Goal: Check status: Check status

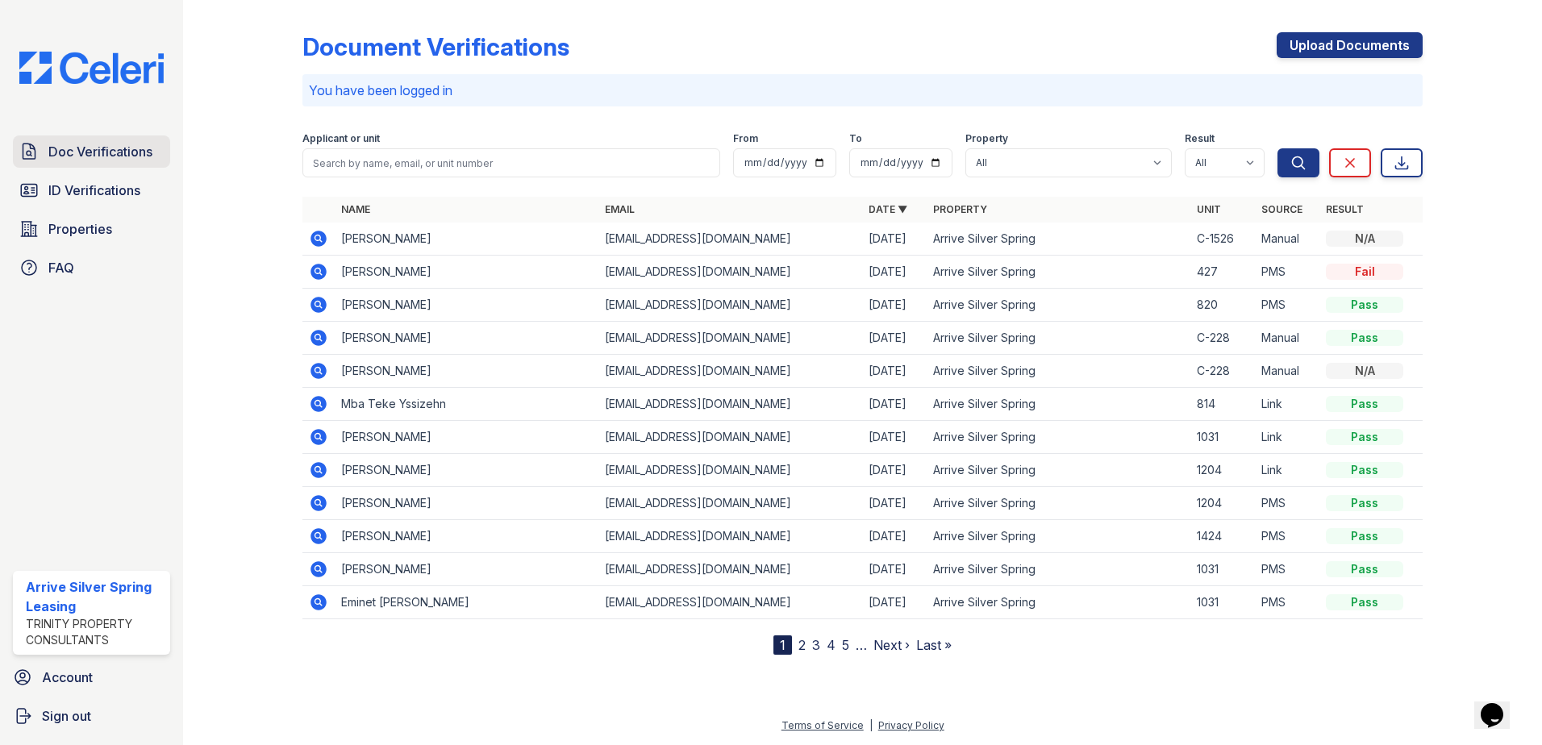
click at [115, 152] on span "Doc Verifications" at bounding box center [100, 151] width 104 height 19
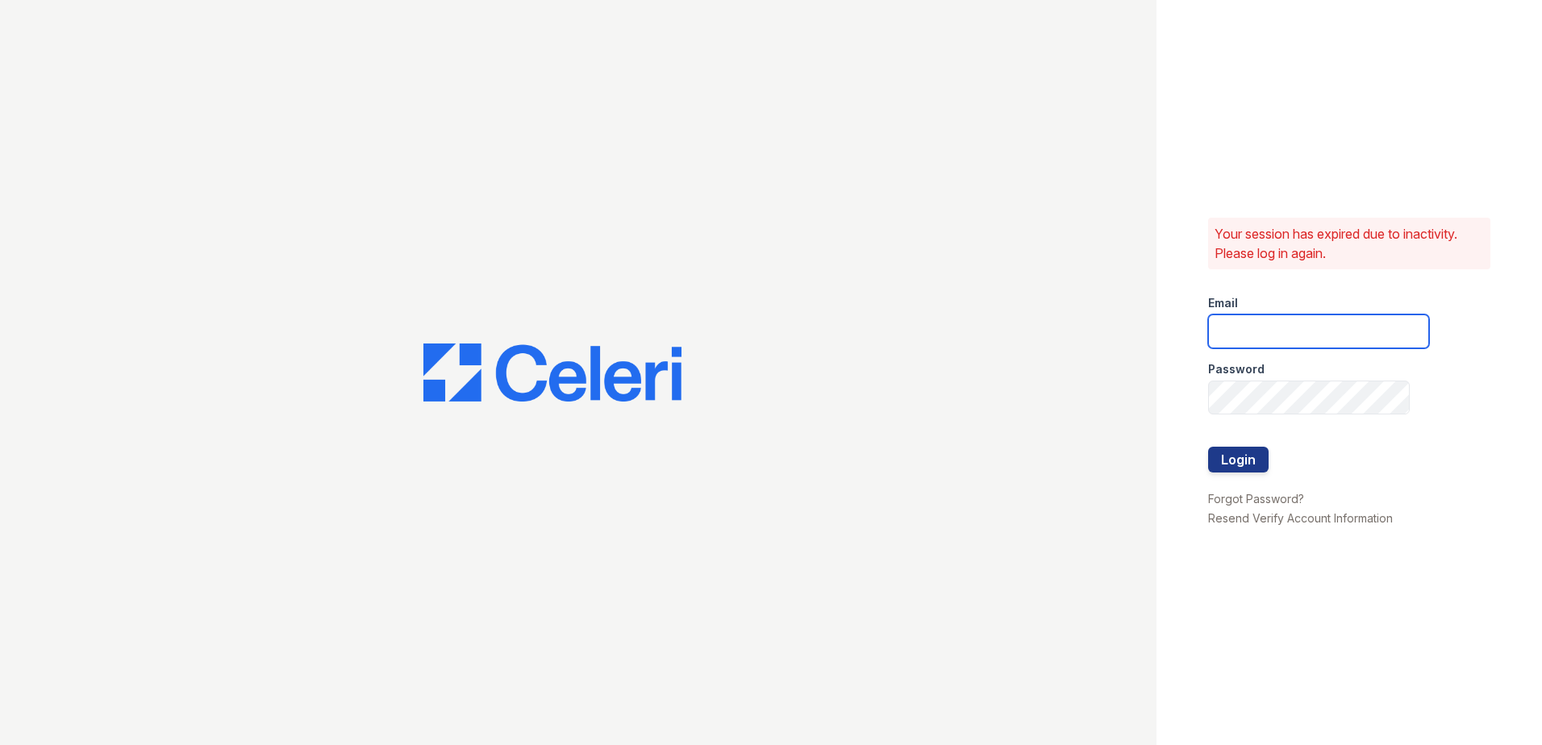
type input "arrivesilverspring@trinity-pm.com"
click at [1258, 452] on button "Login" at bounding box center [1238, 460] width 60 height 26
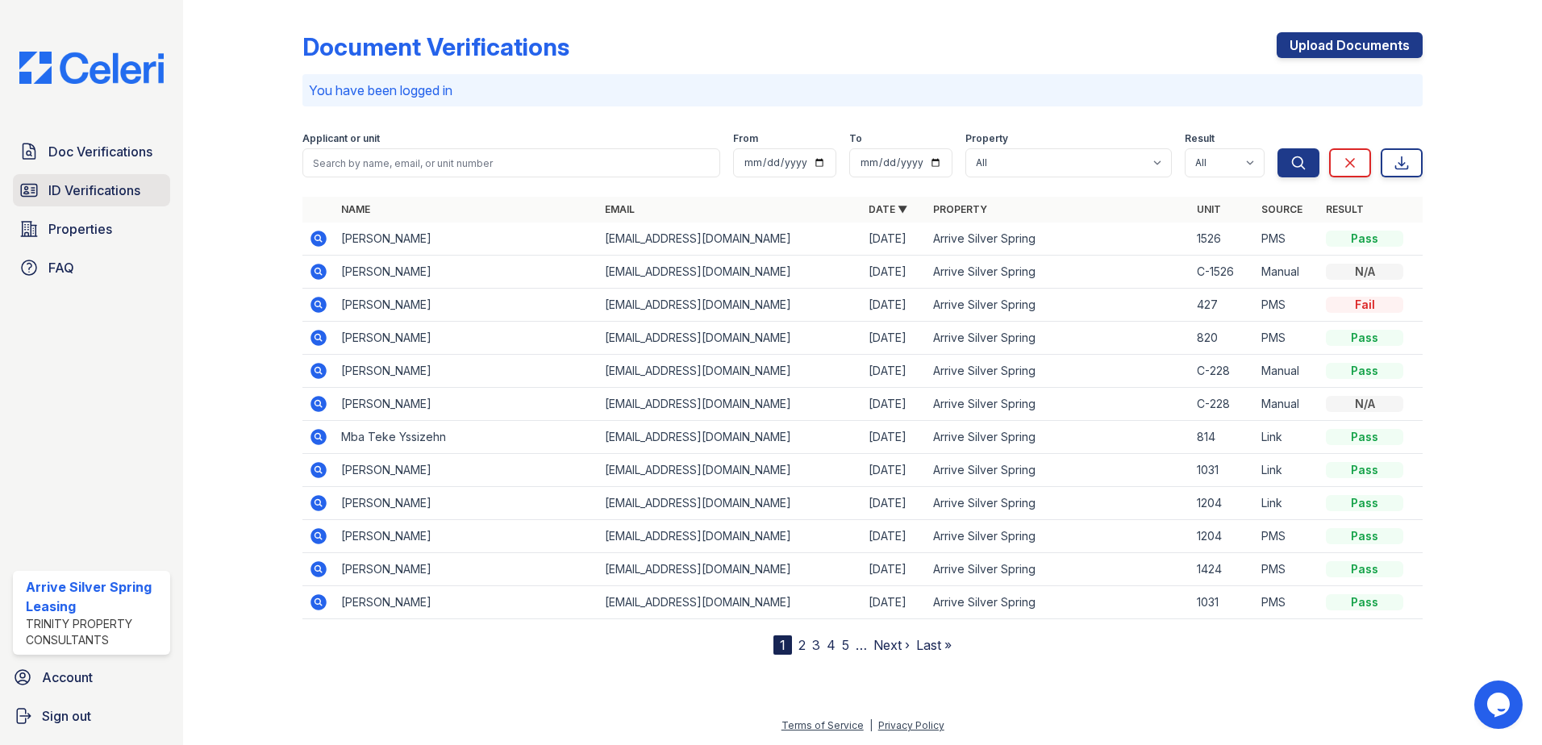
click at [83, 182] on span "ID Verifications" at bounding box center [94, 190] width 92 height 19
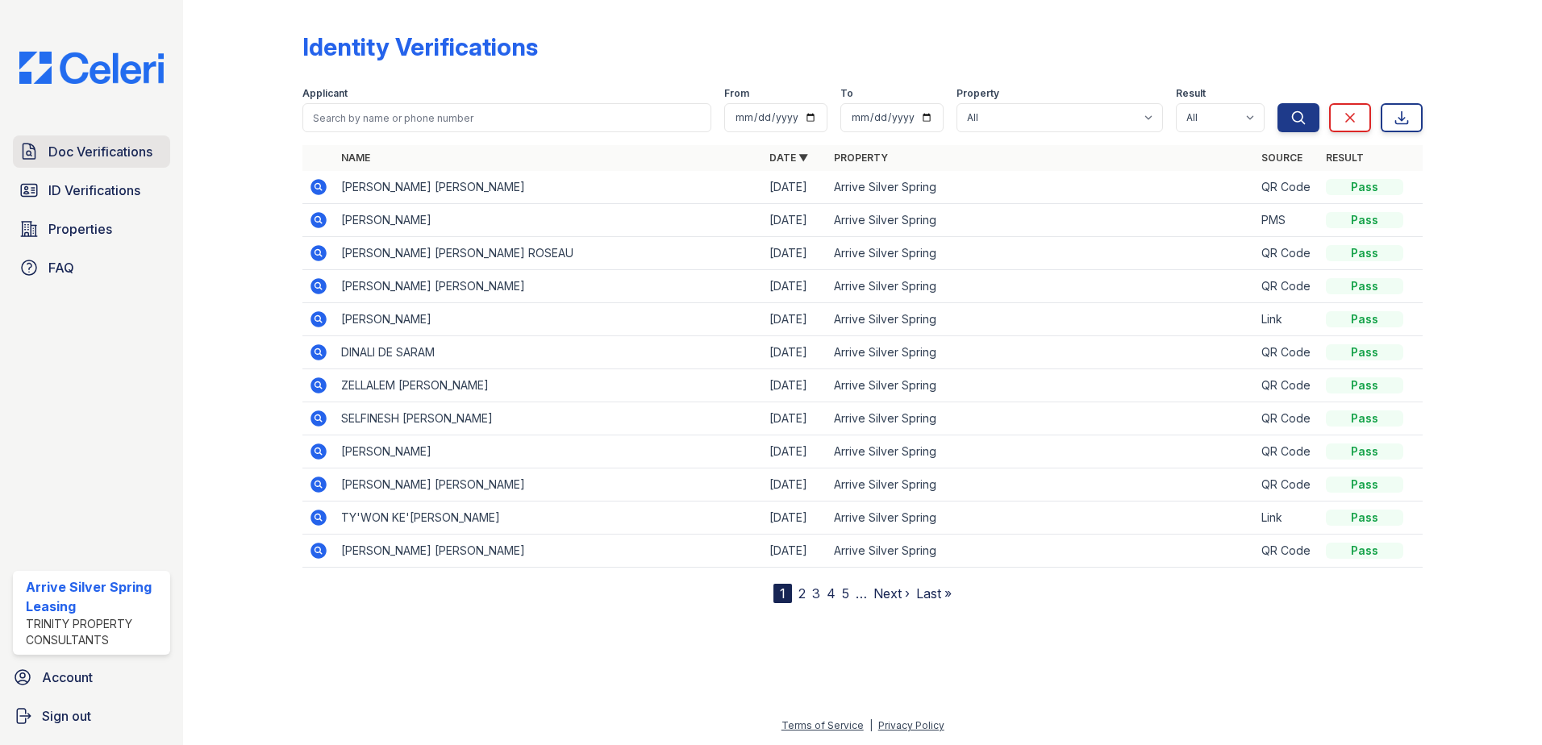
click at [77, 150] on span "Doc Verifications" at bounding box center [100, 151] width 104 height 19
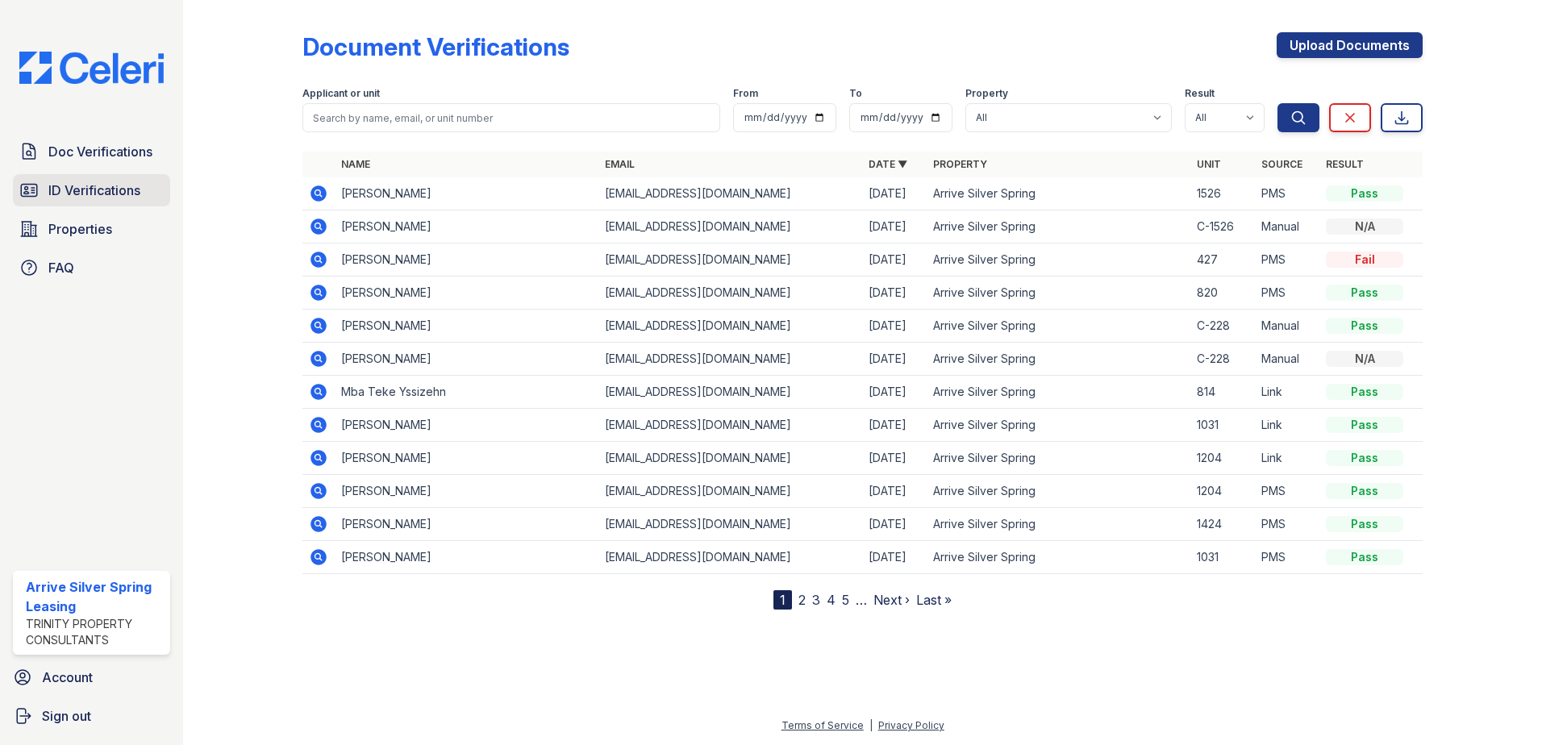
click at [87, 194] on span "ID Verifications" at bounding box center [94, 190] width 92 height 19
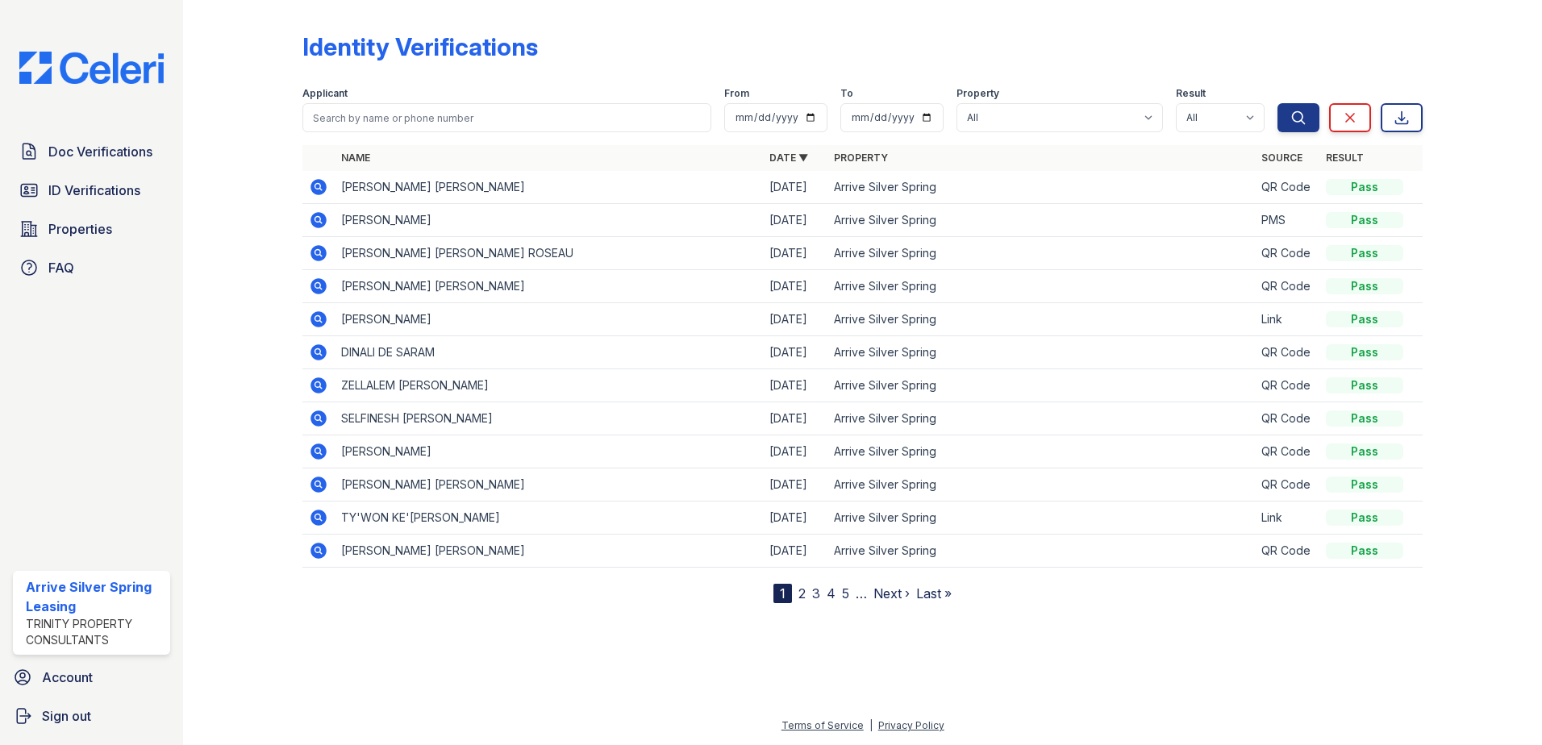
click at [317, 219] on icon at bounding box center [317, 219] width 4 height 4
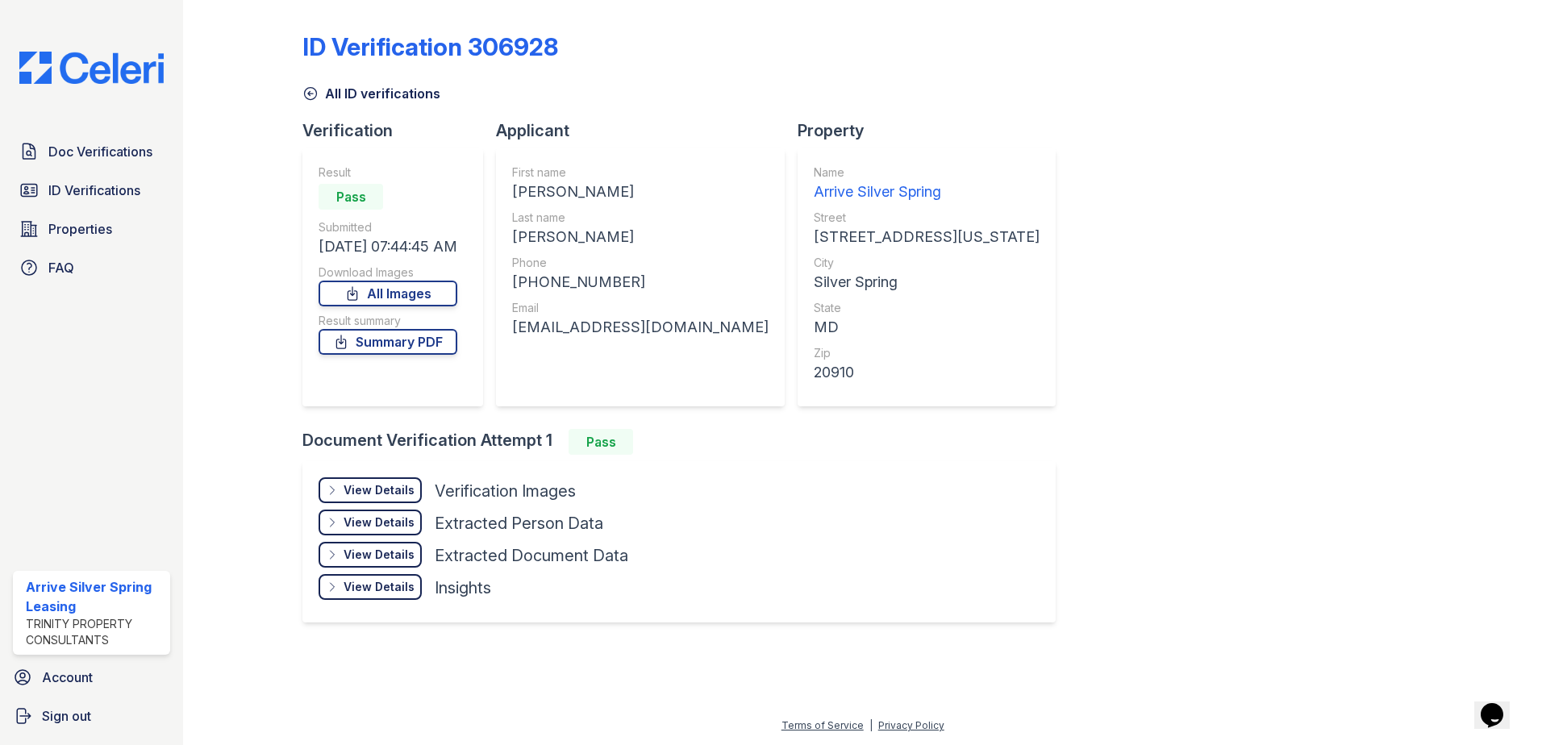
click at [314, 91] on icon at bounding box center [310, 93] width 16 height 16
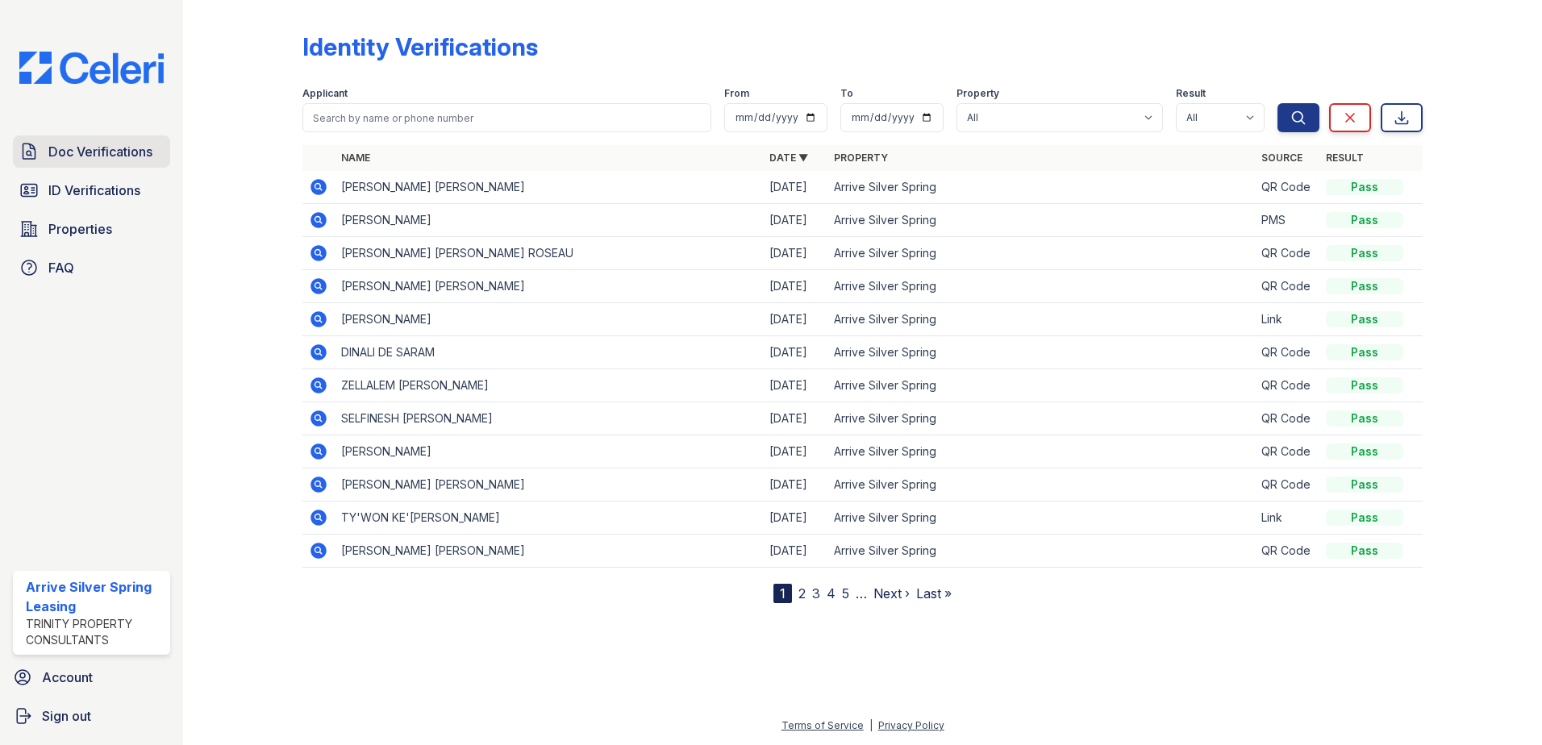
click at [71, 153] on span "Doc Verifications" at bounding box center [100, 151] width 104 height 19
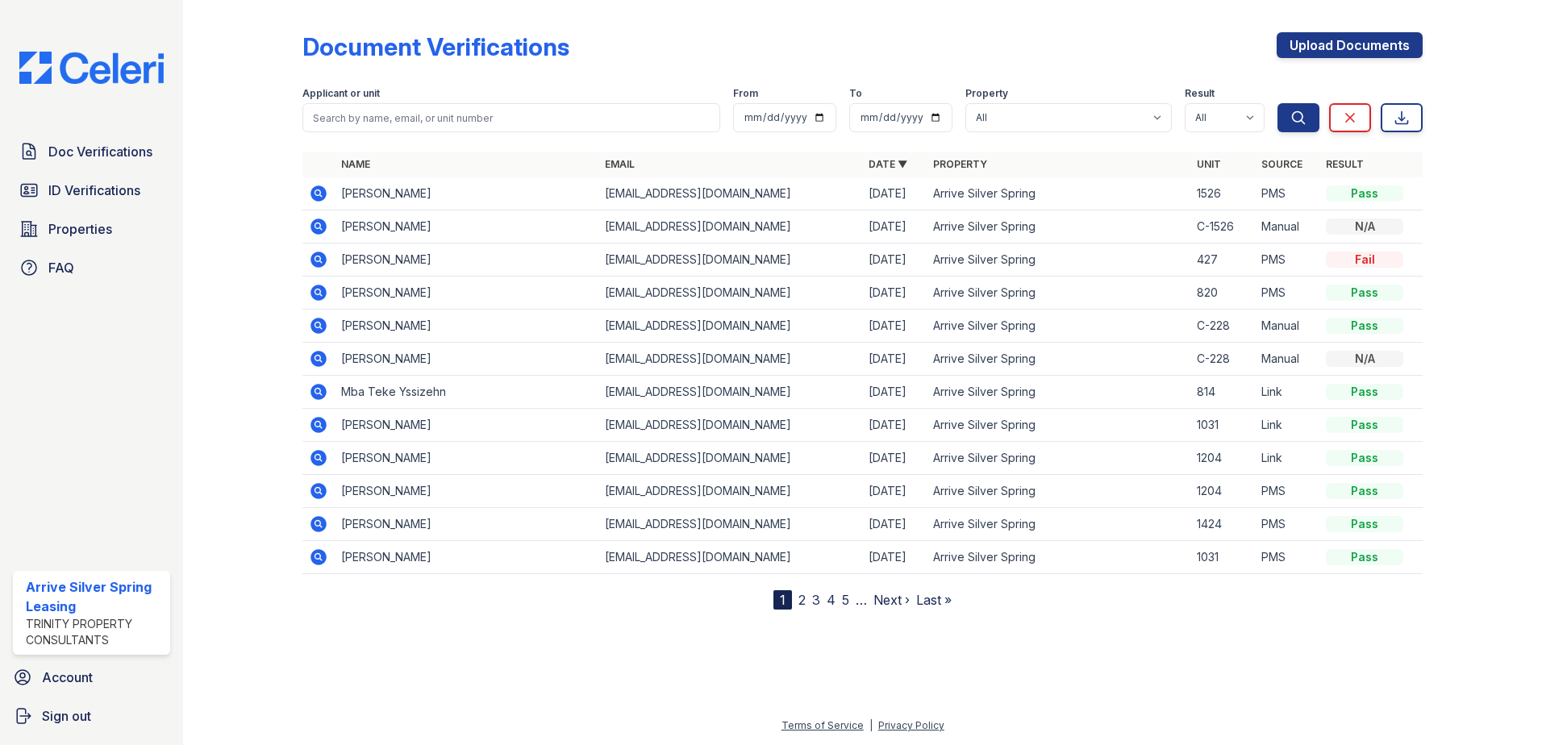
click at [318, 192] on icon at bounding box center [317, 192] width 4 height 4
